Goal: Download file/media

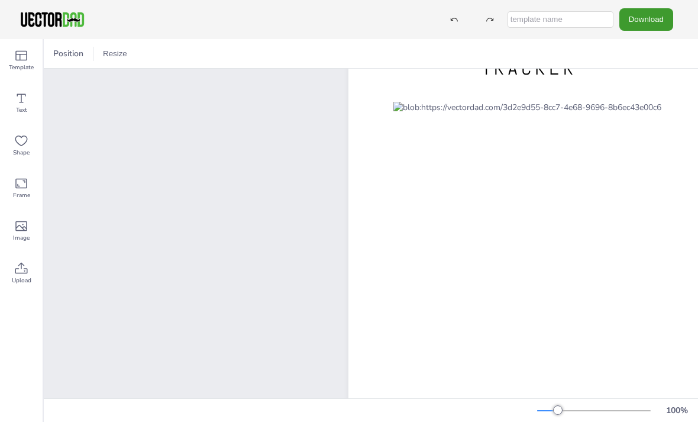
click at [648, 15] on button "Download" at bounding box center [646, 19] width 54 height 22
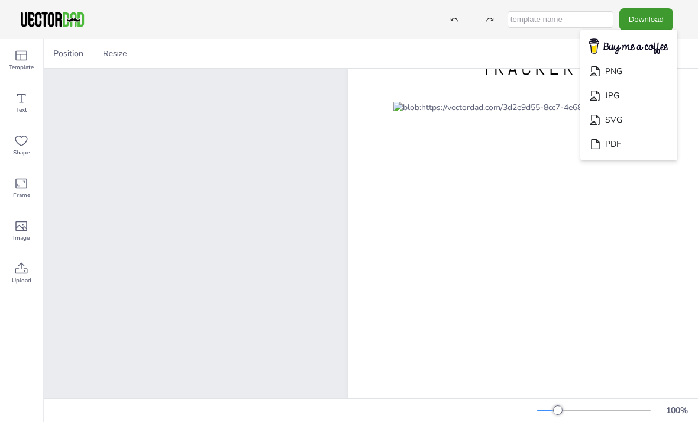
click at [576, 18] on input "text" at bounding box center [560, 19] width 106 height 17
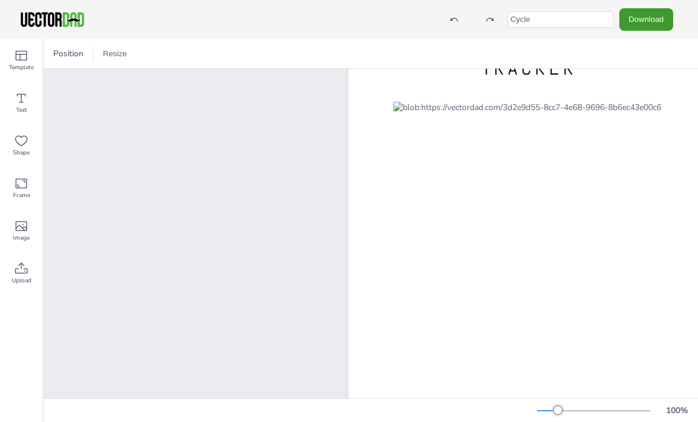
type input "Cycle"
click at [657, 13] on button "Download" at bounding box center [646, 19] width 54 height 22
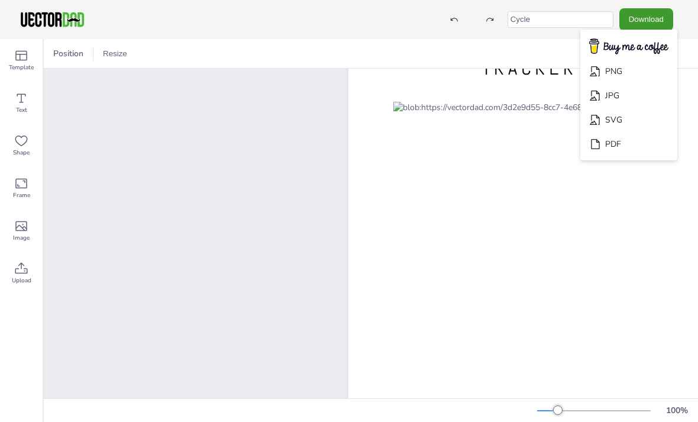
click at [645, 144] on li "PDF" at bounding box center [628, 144] width 97 height 24
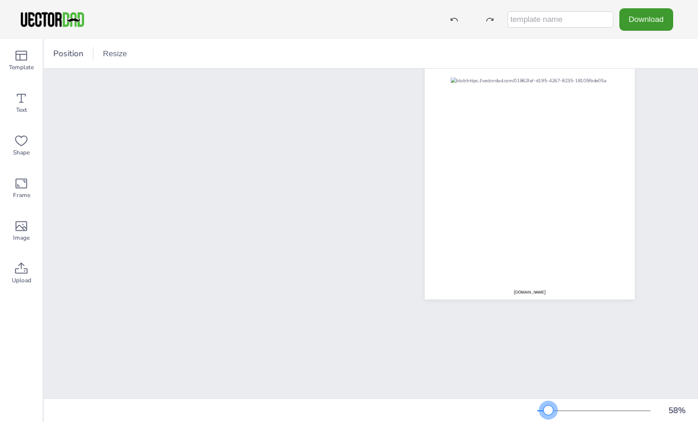
click at [593, 21] on input "text" at bounding box center [560, 19] width 106 height 17
type input "Cycle"
click at [652, 21] on button "Download" at bounding box center [646, 19] width 54 height 22
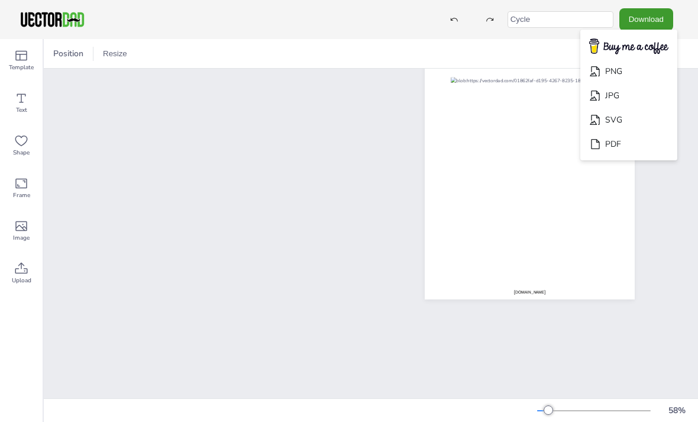
click at [660, 141] on li "PDF" at bounding box center [628, 144] width 97 height 24
